Goal: Information Seeking & Learning: Learn about a topic

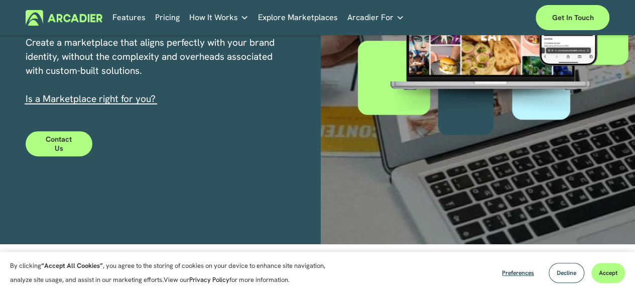
scroll to position [251, 0]
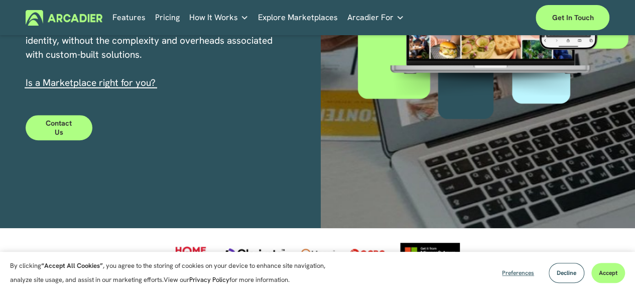
click at [499, 273] on button "Preferences" at bounding box center [517, 272] width 47 height 20
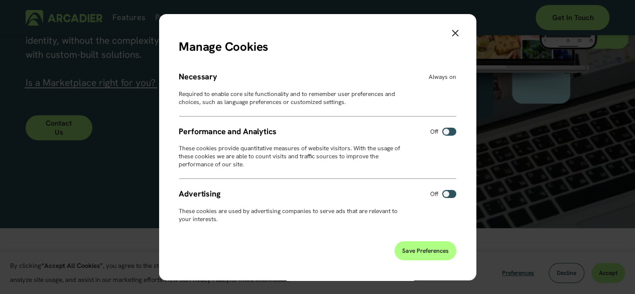
click at [424, 249] on span "Save Preferences" at bounding box center [425, 250] width 47 height 8
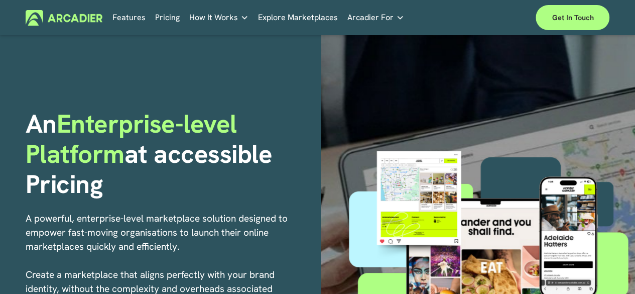
scroll to position [0, 0]
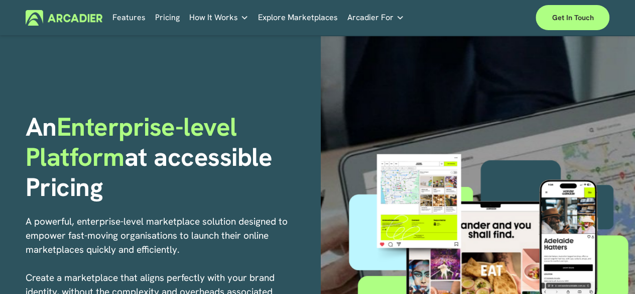
click at [174, 19] on link "Pricing" at bounding box center [167, 18] width 25 height 16
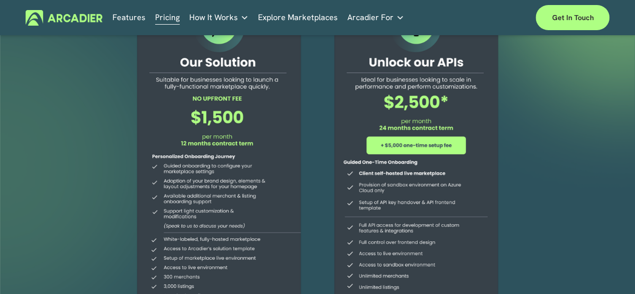
scroll to position [100, 0]
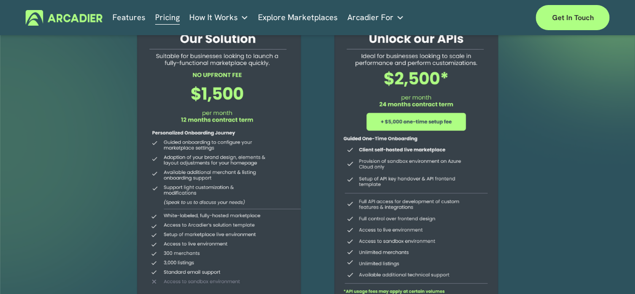
click at [299, 18] on link "Explore Marketplaces" at bounding box center [298, 18] width 80 height 16
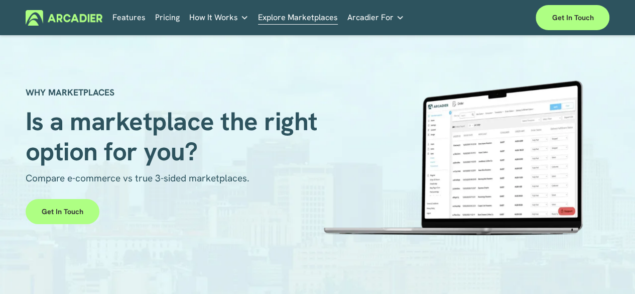
click at [164, 18] on link "Pricing" at bounding box center [167, 18] width 25 height 16
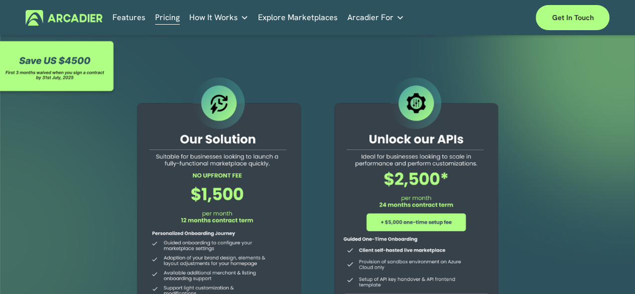
drag, startPoint x: 244, startPoint y: 196, endPoint x: 209, endPoint y: 197, distance: 34.6
click at [209, 197] on div at bounding box center [219, 243] width 190 height 337
